Goal: Task Accomplishment & Management: Manage account settings

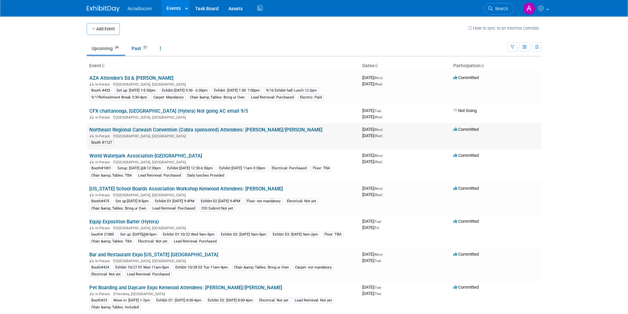
click at [163, 131] on link "Northeast Regional Carwash Convention (Cobra sponsored) Attendees: [PERSON_NAME…" at bounding box center [205, 130] width 233 height 6
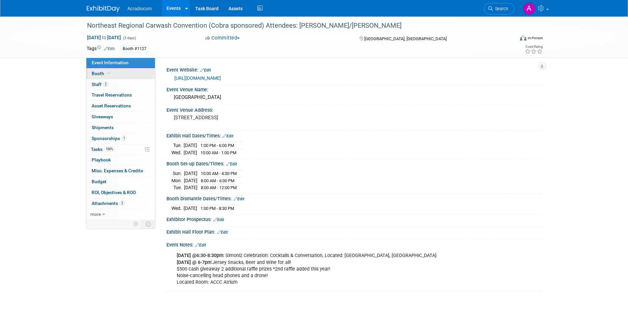
click at [123, 74] on link "Booth" at bounding box center [120, 74] width 69 height 11
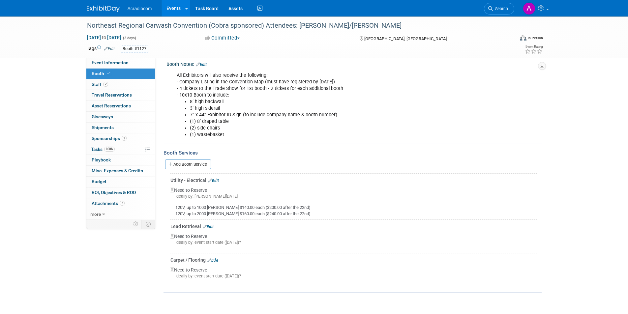
scroll to position [99, 0]
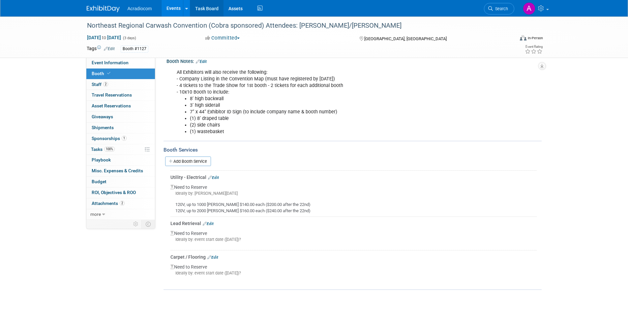
click at [206, 12] on link "Task Board" at bounding box center [206, 8] width 33 height 16
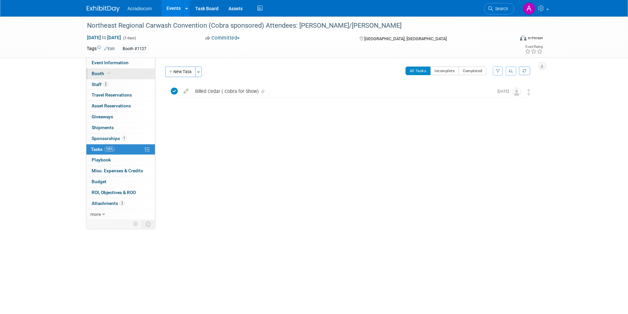
click at [128, 74] on link "Booth" at bounding box center [120, 74] width 69 height 11
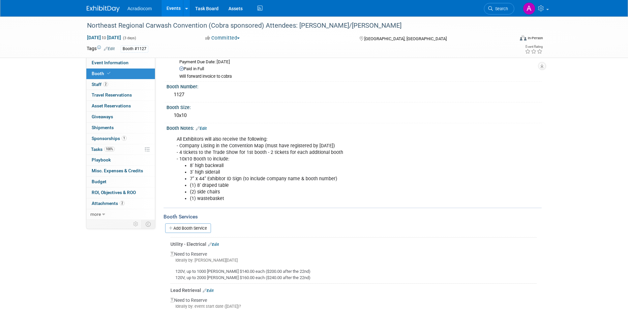
scroll to position [33, 0]
click at [219, 245] on link "Edit" at bounding box center [213, 243] width 11 height 5
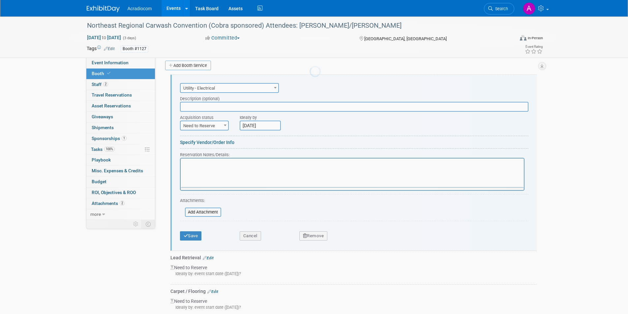
scroll to position [0, 0]
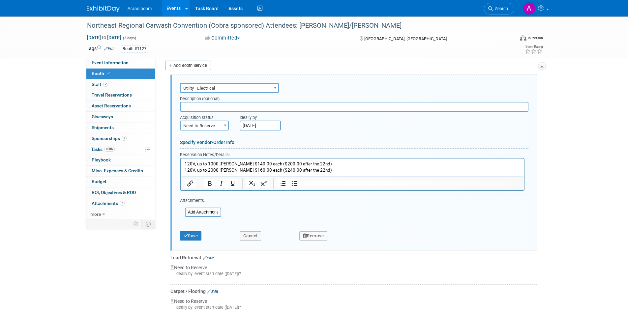
click at [227, 128] on span at bounding box center [225, 125] width 7 height 9
select select "2"
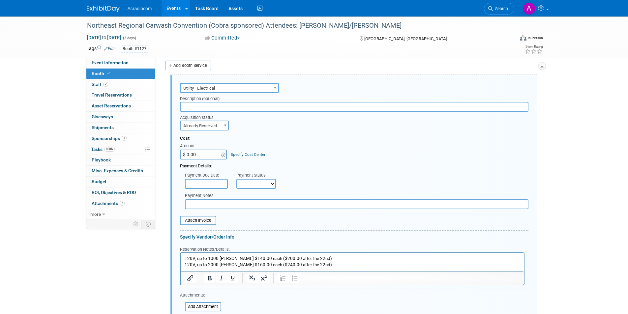
click at [210, 156] on input "$ 0.00" at bounding box center [200, 155] width 41 height 10
type input "$ 140.00"
click at [279, 107] on input "text" at bounding box center [354, 107] width 348 height 10
type input "Billed Cobra"
click at [274, 183] on select "Not Paid Yet Partially Paid Paid in Full" at bounding box center [256, 184] width 40 height 10
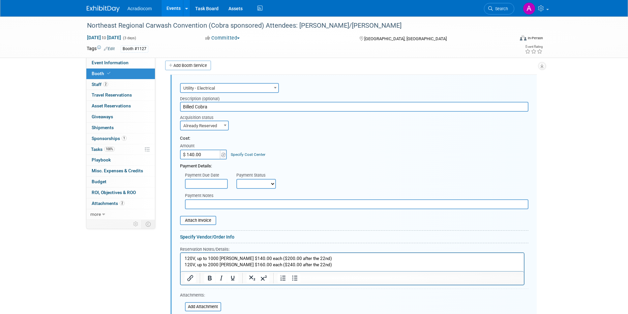
select select "1"
click at [236, 179] on select "Not Paid Yet Partially Paid Paid in Full" at bounding box center [256, 184] width 40 height 10
click at [332, 167] on div "Payment Details:" at bounding box center [354, 164] width 348 height 10
click at [198, 220] on input "file" at bounding box center [176, 220] width 78 height 8
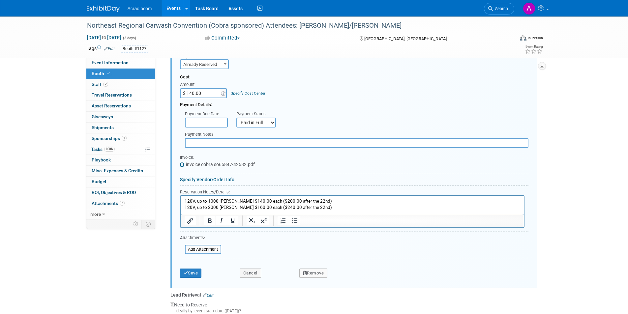
scroll to position [261, 0]
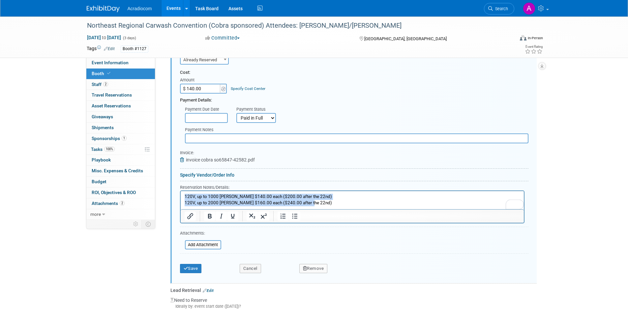
drag, startPoint x: 303, startPoint y: 202, endPoint x: 171, endPoint y: 195, distance: 132.3
click at [180, 195] on html "120V, up to 1000 watts $140.00 each ($200.00 after the 22nd) 120V, up to 2000 w…" at bounding box center [351, 198] width 343 height 15
click at [294, 200] on p "120V, up to 1000 watts $140.00 each ($200.00 after the 22nd) 120V, up to 2000 w…" at bounding box center [351, 200] width 335 height 12
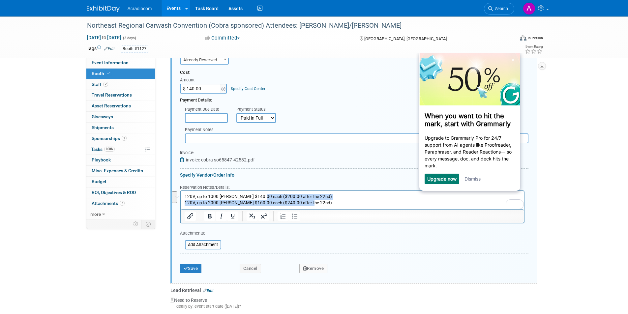
drag, startPoint x: 258, startPoint y: 195, endPoint x: 338, endPoint y: 207, distance: 81.2
click at [338, 206] on html "120V, up to 1000 watts $140.00 each ($200.00 after the 22nd) 120V, up to 2000 w…" at bounding box center [351, 198] width 343 height 15
click at [423, 245] on form "Audio / Video Carpet / Flooring Catering / Food / Beverage Floral / Decorative …" at bounding box center [354, 145] width 348 height 261
click at [474, 180] on link "Dismiss" at bounding box center [472, 179] width 16 height 6
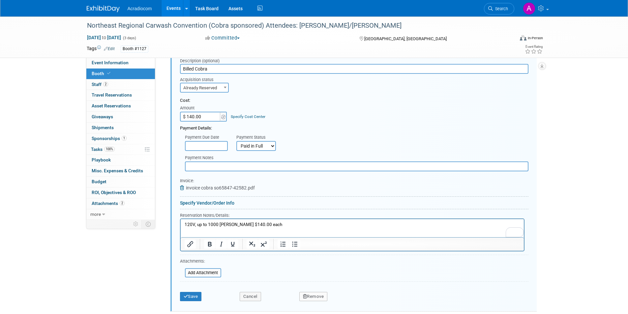
scroll to position [261, 0]
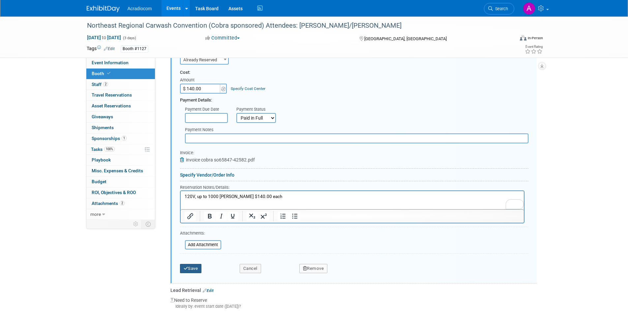
click at [193, 268] on button "Save" at bounding box center [191, 268] width 22 height 9
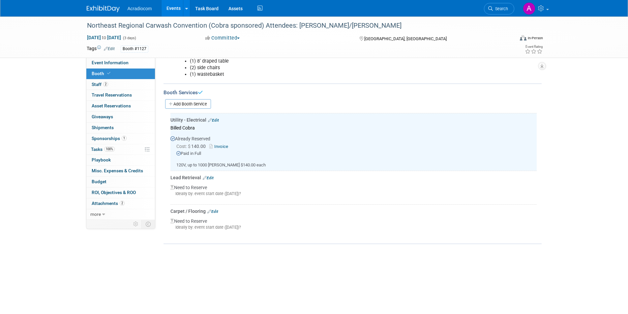
scroll to position [99, 0]
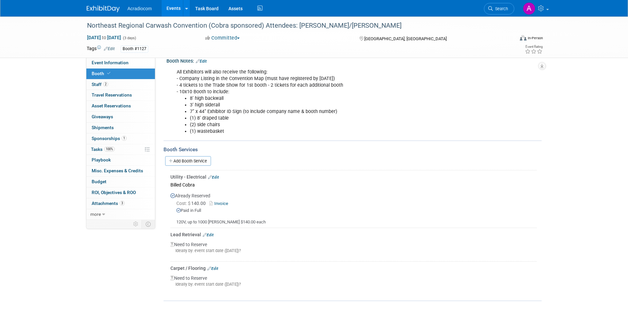
click at [217, 269] on link "Edit" at bounding box center [212, 268] width 11 height 5
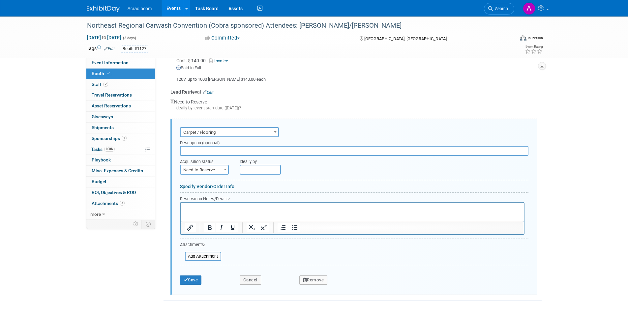
scroll to position [0, 0]
click at [220, 171] on span "Need to Reserve" at bounding box center [204, 169] width 47 height 9
select select "2"
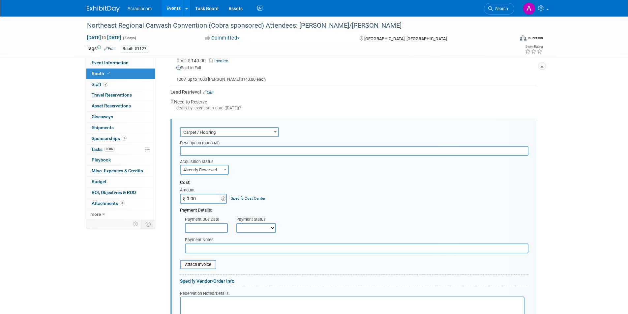
click at [248, 222] on div "Payment Status" at bounding box center [258, 219] width 44 height 7
click at [251, 226] on select "Not Paid Yet Partially Paid Paid in Full" at bounding box center [256, 228] width 40 height 10
select select "1"
click at [236, 223] on select "Not Paid Yet Partially Paid Paid in Full" at bounding box center [256, 228] width 40 height 10
click at [206, 196] on input "$ 0.00" at bounding box center [200, 199] width 41 height 10
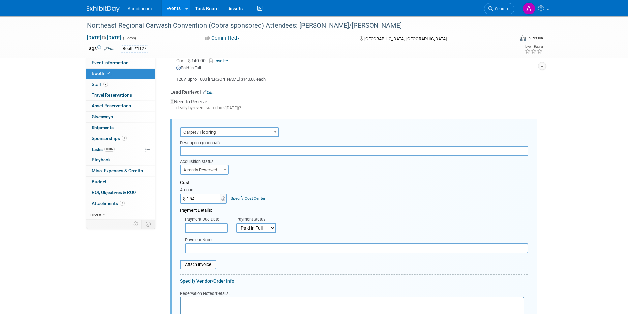
type input "$ 154.00"
click at [280, 188] on div "Cost: Amount $ 154.00 Specify Cost Center Cost Center -- Not Specified --" at bounding box center [354, 192] width 348 height 24
click at [257, 150] on input "text" at bounding box center [354, 151] width 348 height 10
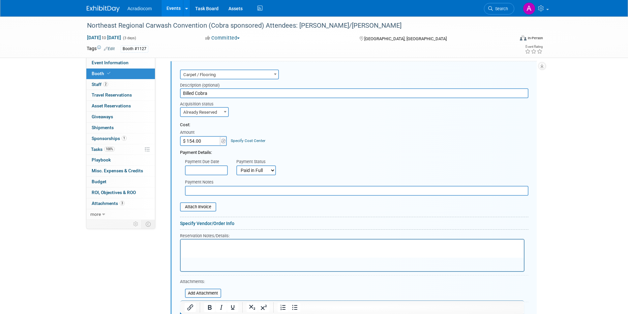
scroll to position [308, 0]
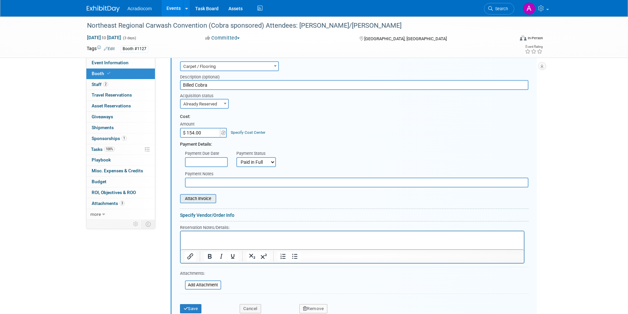
type input "Billed Cobra"
click at [207, 201] on input "file" at bounding box center [176, 199] width 78 height 8
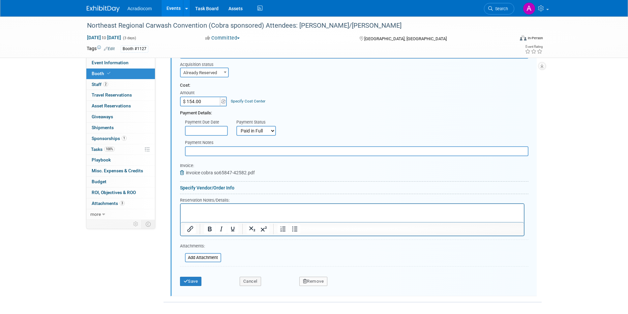
scroll to position [341, 0]
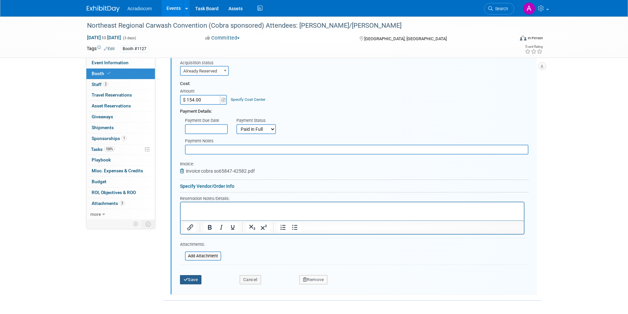
click at [202, 279] on button "Save" at bounding box center [191, 279] width 22 height 9
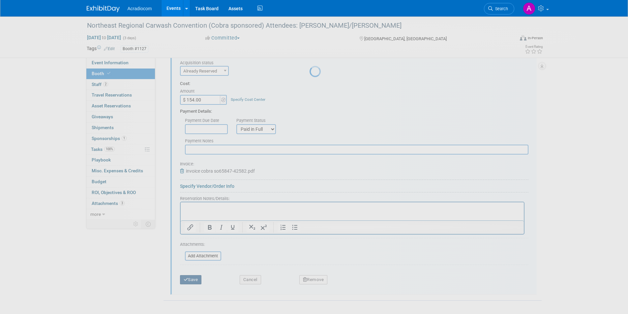
scroll to position [117, 0]
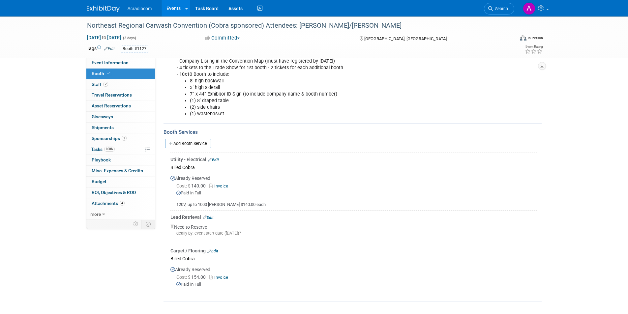
click at [205, 218] on icon at bounding box center [205, 217] width 4 height 4
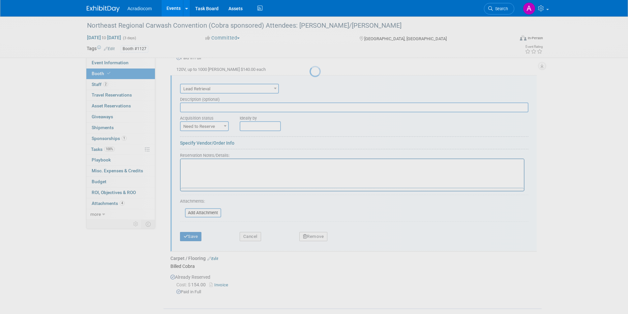
scroll to position [0, 0]
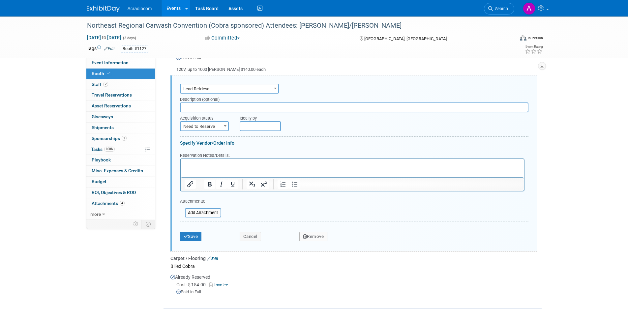
click at [218, 125] on span "Need to Reserve" at bounding box center [204, 126] width 47 height 9
select select "2"
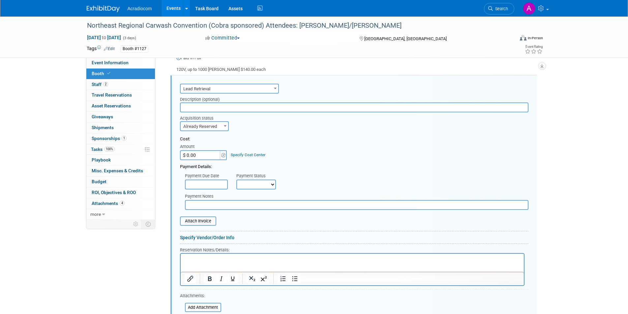
click at [210, 157] on input "$ 0.00" at bounding box center [200, 155] width 41 height 10
click at [193, 156] on input "$ 259.00" at bounding box center [200, 155] width 41 height 10
type input "$ 239.00"
click at [256, 182] on select "Not Paid Yet Partially Paid Paid in Full" at bounding box center [256, 185] width 40 height 10
select select "1"
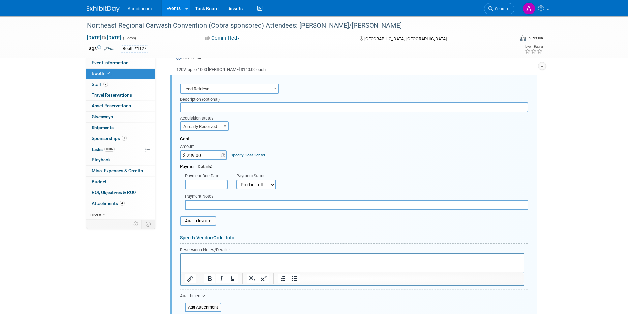
click at [236, 180] on select "Not Paid Yet Partially Paid Paid in Full" at bounding box center [256, 185] width 40 height 10
click at [217, 207] on input "text" at bounding box center [356, 205] width 343 height 10
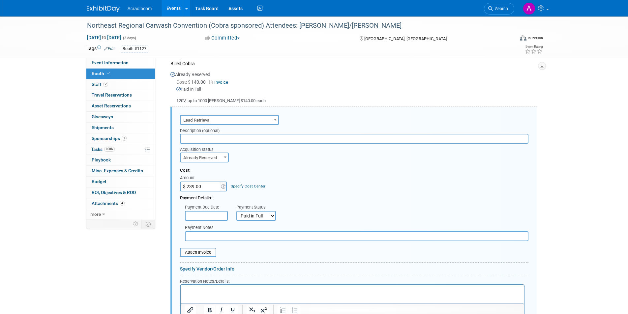
scroll to position [219, 0]
click at [224, 140] on input "text" at bounding box center [354, 140] width 348 height 10
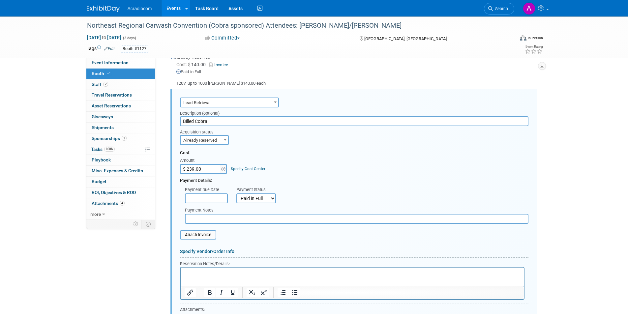
scroll to position [285, 0]
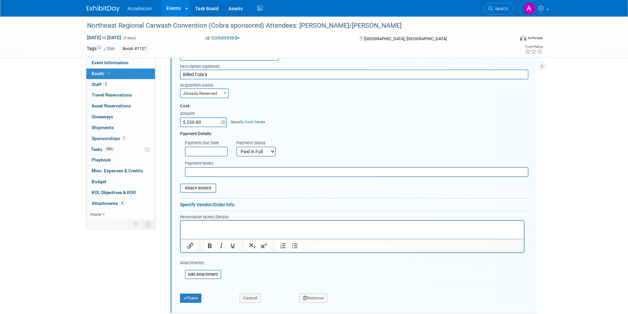
type input "Billed Cobra"
click at [256, 226] on p "Rich Text Area. Press ALT-0 for help." at bounding box center [351, 226] width 335 height 6
click at [202, 189] on input "file" at bounding box center [176, 188] width 78 height 8
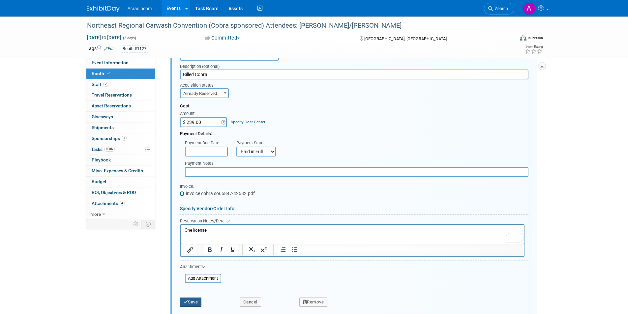
click at [194, 302] on button "Save" at bounding box center [191, 302] width 22 height 9
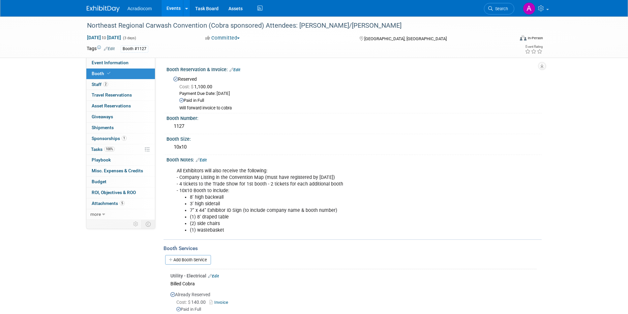
scroll to position [0, 0]
click at [133, 87] on link "2 Staff 2" at bounding box center [120, 84] width 69 height 11
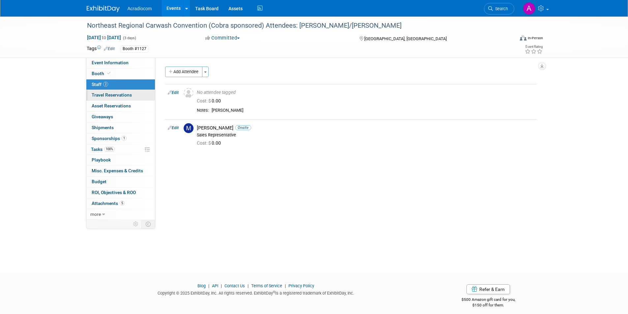
click at [138, 97] on link "0 Travel Reservations 0" at bounding box center [120, 95] width 69 height 11
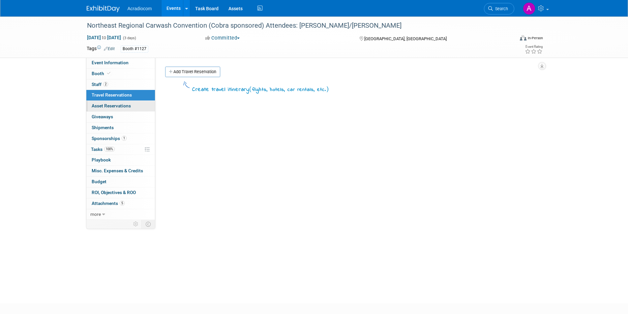
click at [140, 106] on link "0 Asset Reservations 0" at bounding box center [120, 106] width 69 height 11
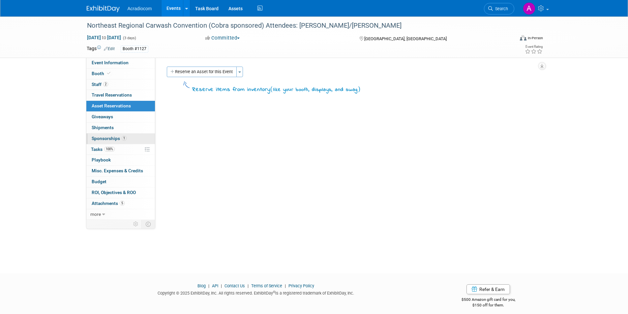
click at [136, 139] on link "1 Sponsorships 1" at bounding box center [120, 138] width 69 height 11
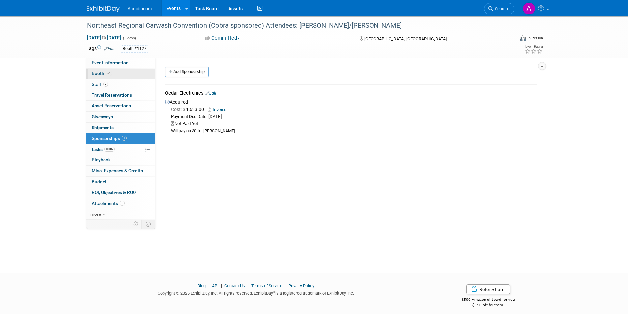
click at [138, 76] on link "Booth" at bounding box center [120, 74] width 69 height 11
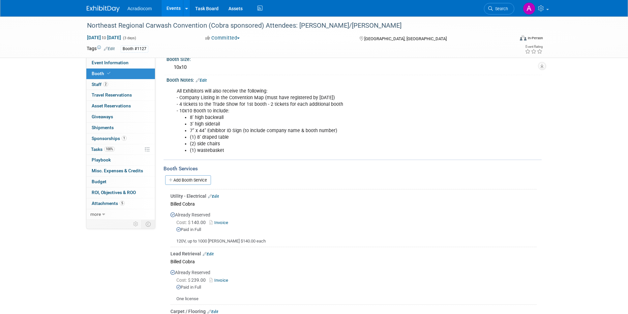
scroll to position [99, 0]
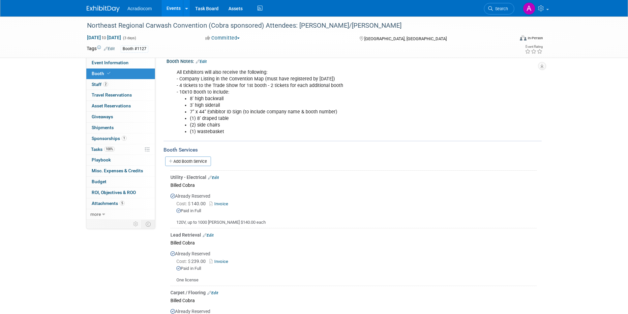
click at [214, 177] on link "Edit" at bounding box center [213, 177] width 11 height 5
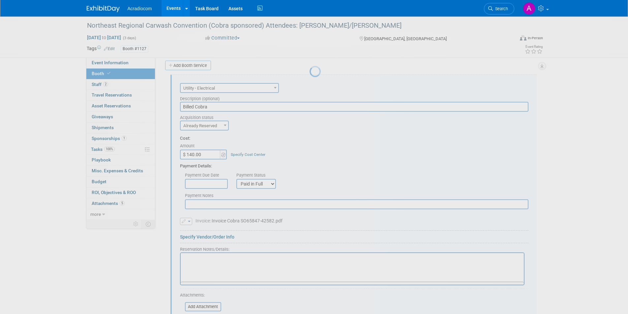
scroll to position [0, 0]
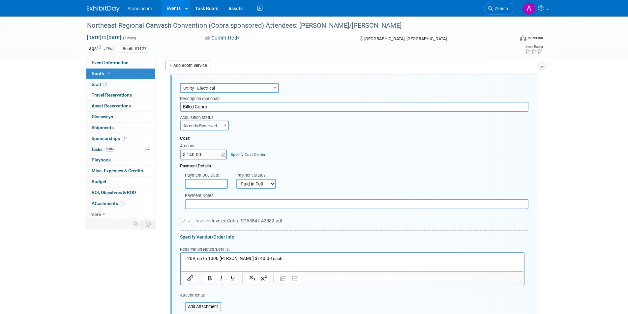
click at [261, 184] on select "Not Paid Yet Partially Paid Paid in Full" at bounding box center [256, 184] width 40 height 10
select select "3"
click at [236, 179] on select "Not Paid Yet Partially Paid Paid in Full" at bounding box center [256, 184] width 40 height 10
click at [224, 124] on span at bounding box center [225, 125] width 7 height 9
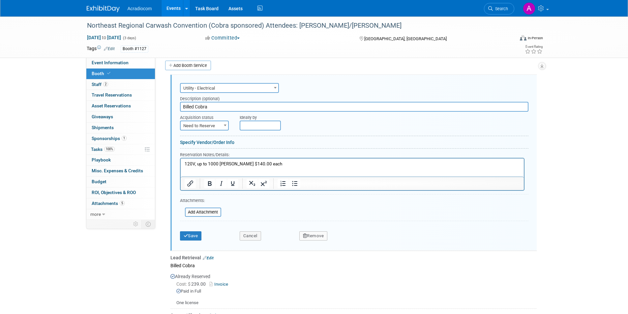
click at [226, 127] on span at bounding box center [225, 125] width 7 height 9
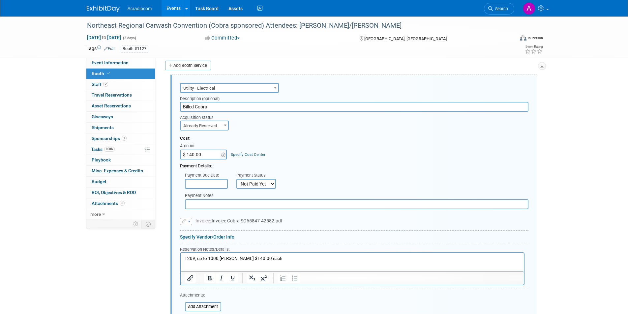
click at [222, 125] on span at bounding box center [225, 125] width 7 height 9
click at [323, 141] on div "Cost:" at bounding box center [354, 138] width 348 height 6
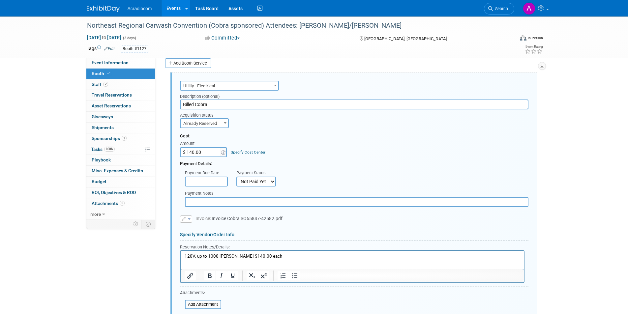
scroll to position [195, 0]
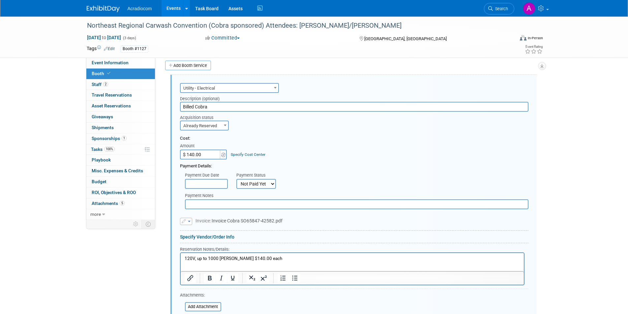
click at [218, 126] on span "Already Reserved" at bounding box center [204, 125] width 47 height 9
drag, startPoint x: 216, startPoint y: 137, endPoint x: 223, endPoint y: 136, distance: 7.0
select select "1"
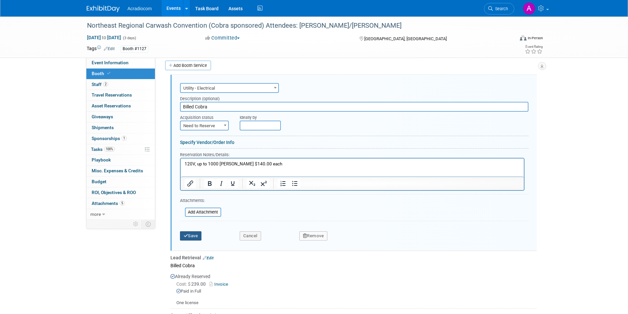
click at [190, 236] on button "Save" at bounding box center [191, 235] width 22 height 9
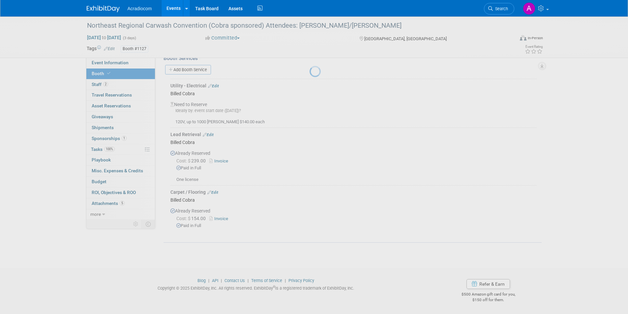
scroll to position [190, 0]
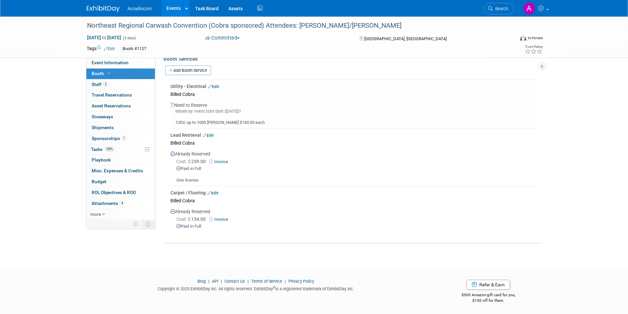
click at [212, 136] on link "Edit" at bounding box center [208, 135] width 11 height 5
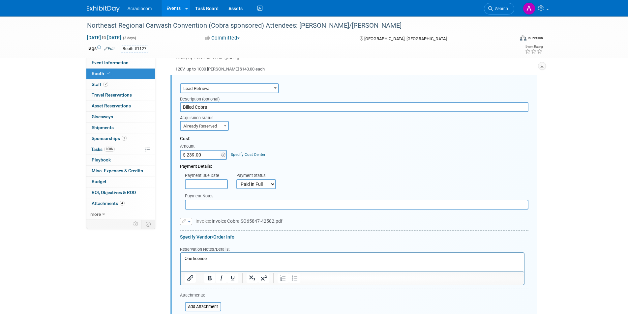
scroll to position [0, 0]
click at [218, 127] on span "Already Reserved" at bounding box center [204, 126] width 47 height 9
select select "1"
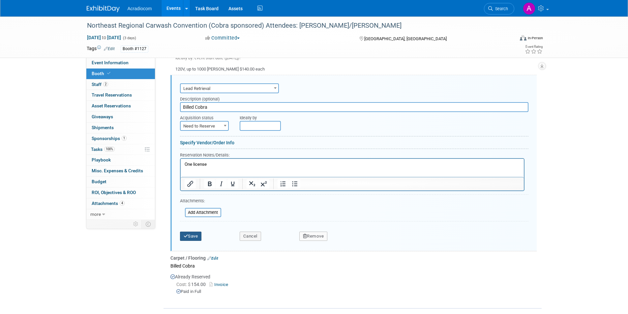
click at [193, 240] on button "Save" at bounding box center [191, 236] width 22 height 9
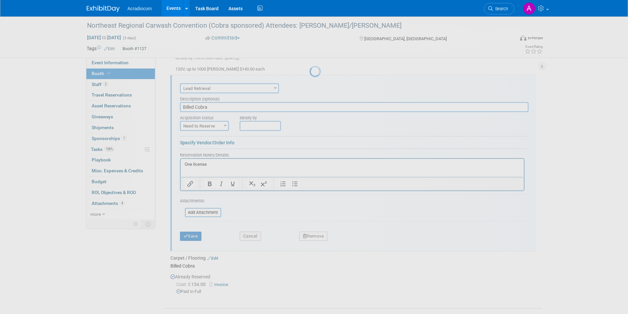
scroll to position [181, 0]
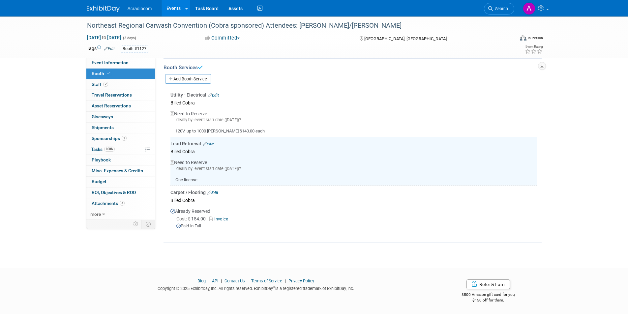
click at [216, 190] on link "Edit" at bounding box center [212, 192] width 11 height 5
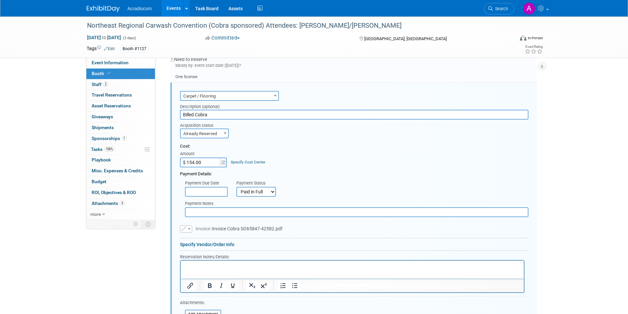
scroll to position [292, 0]
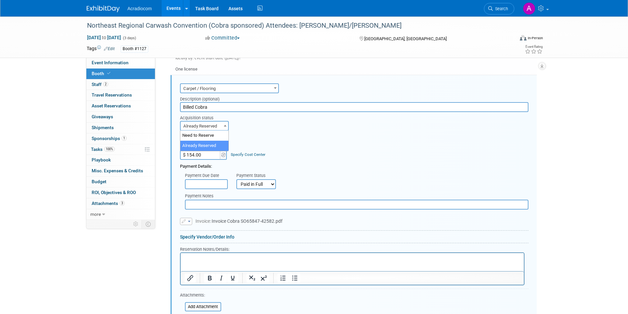
click at [212, 127] on span "Already Reserved" at bounding box center [204, 126] width 47 height 9
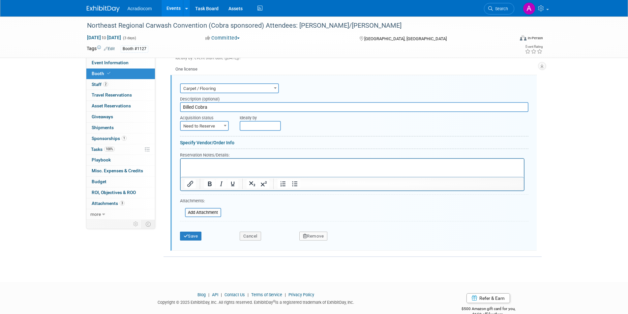
select select "1"
click at [198, 233] on button "Save" at bounding box center [191, 236] width 22 height 9
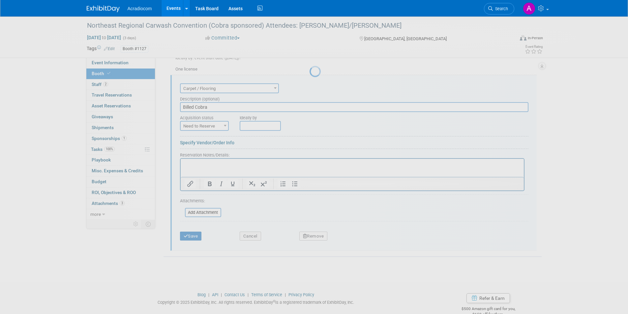
scroll to position [173, 0]
